Goal: Task Accomplishment & Management: Complete application form

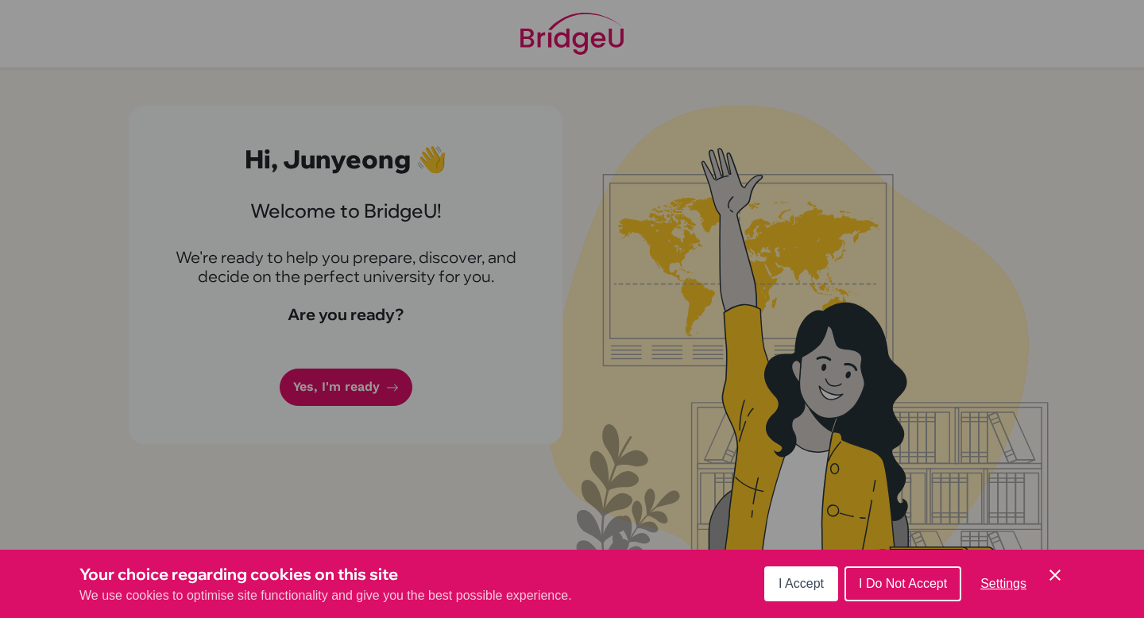
click at [801, 585] on span "I Accept" at bounding box center [801, 584] width 45 height 14
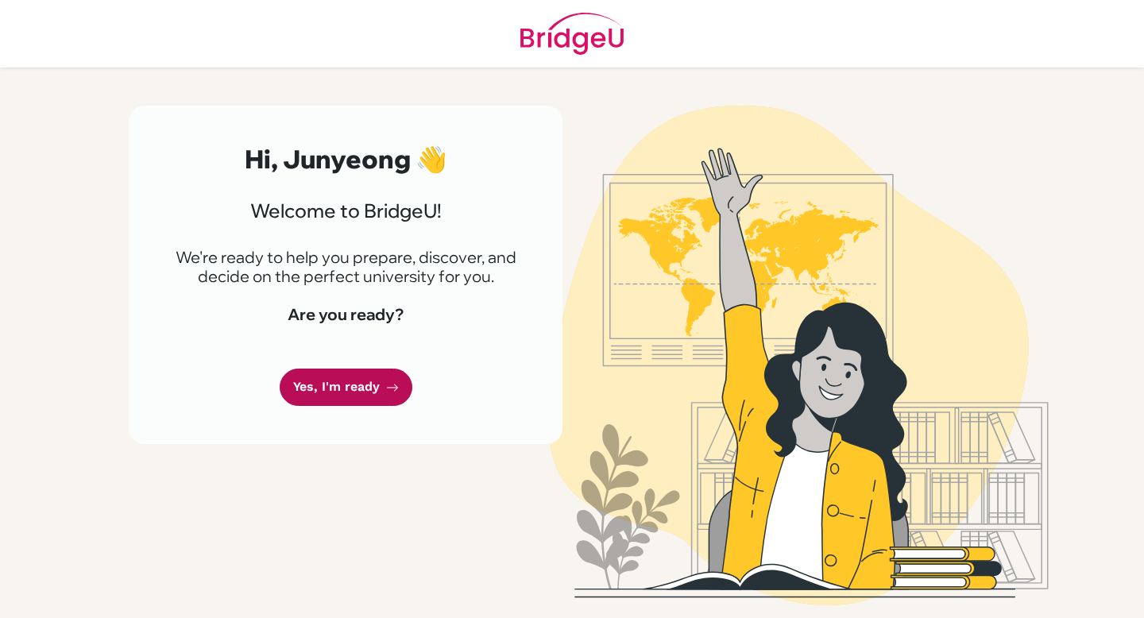
click at [374, 377] on link "Yes, I'm ready" at bounding box center [346, 387] width 133 height 37
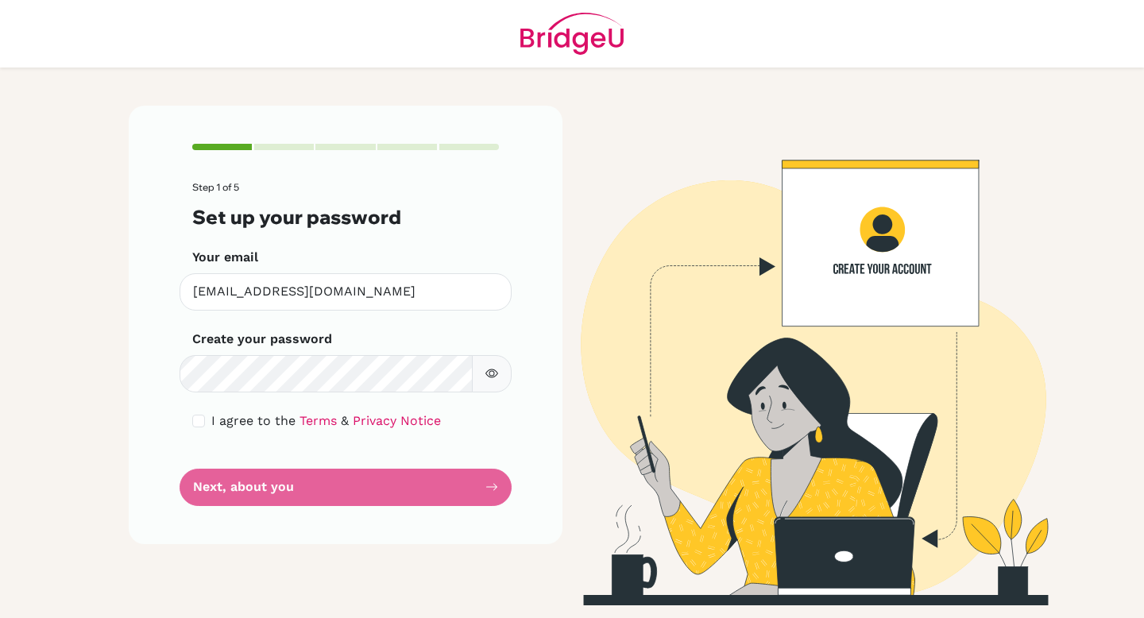
click at [269, 418] on span "I agree to the" at bounding box center [253, 420] width 84 height 15
click at [222, 422] on span "I agree to the" at bounding box center [253, 420] width 84 height 15
click at [190, 422] on div "Step 1 of 5 Set up your password Your email junseo@bbis.de Invalid email Create…" at bounding box center [346, 325] width 434 height 438
click at [199, 423] on input "checkbox" at bounding box center [198, 421] width 13 height 13
checkbox input "true"
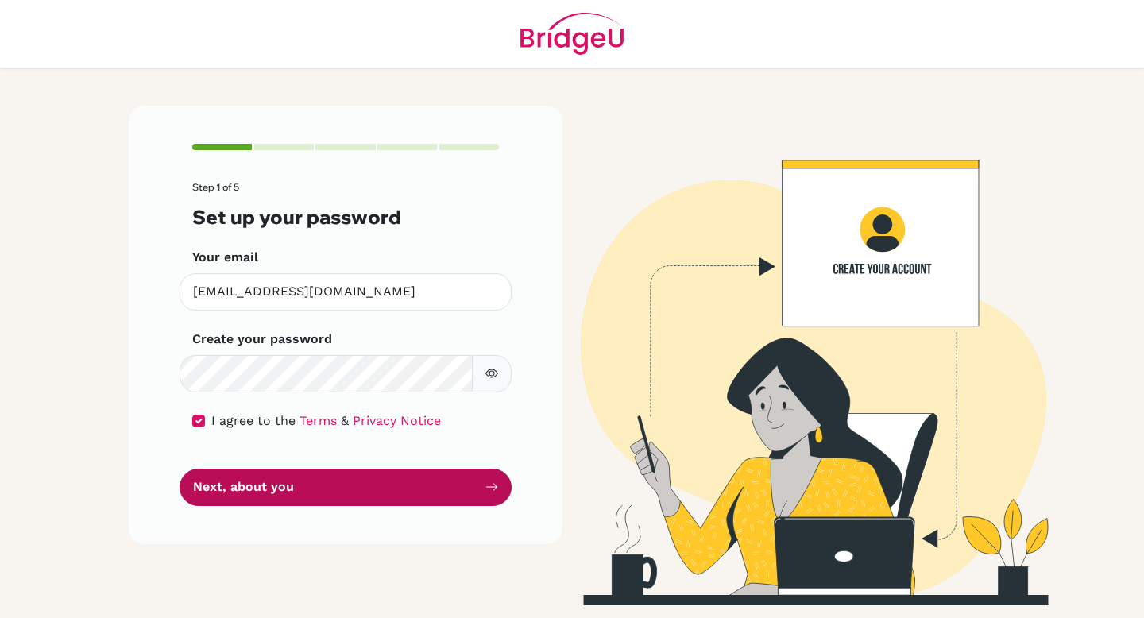
click at [238, 501] on button "Next, about you" at bounding box center [346, 487] width 332 height 37
